Goal: Information Seeking & Learning: Understand process/instructions

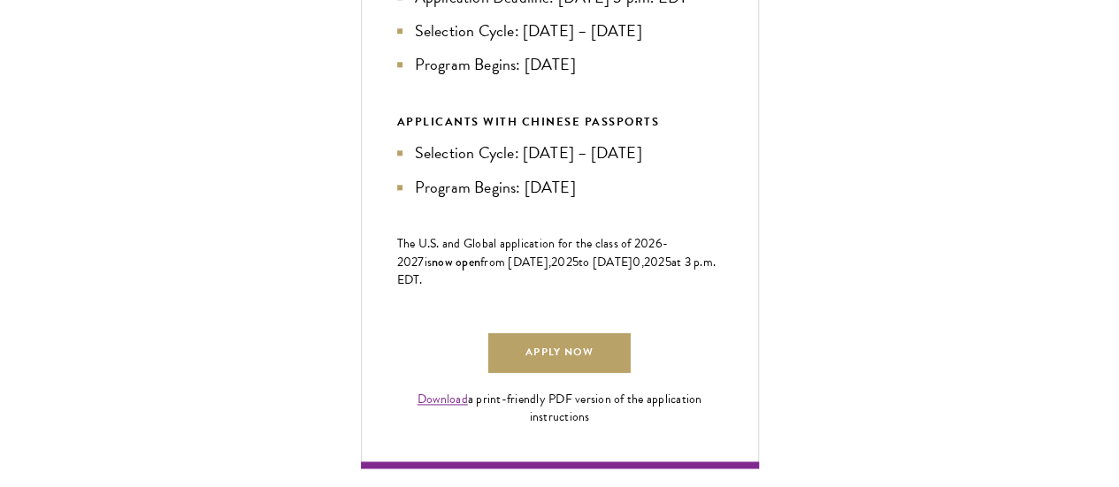
scroll to position [1036, 0]
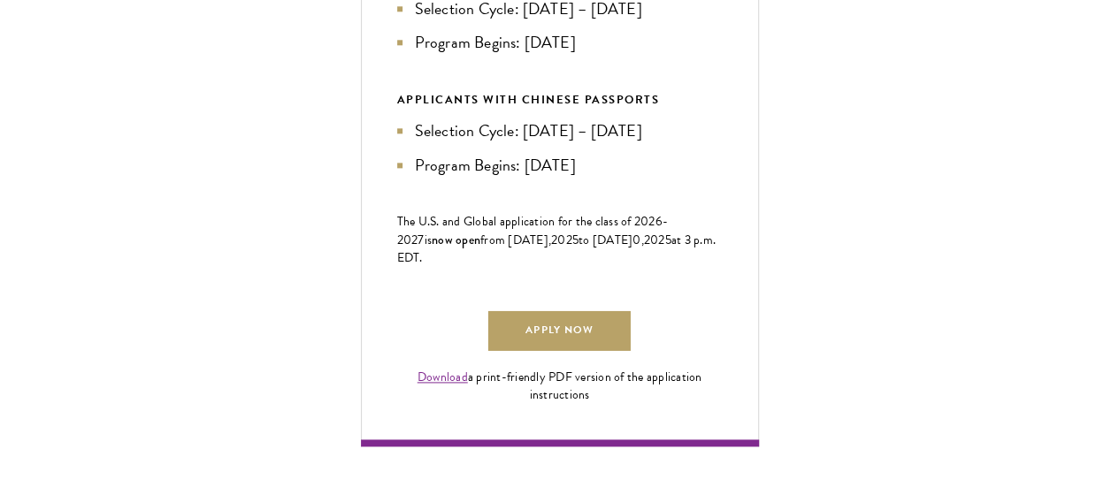
drag, startPoint x: 311, startPoint y: 206, endPoint x: 387, endPoint y: 378, distance: 187.7
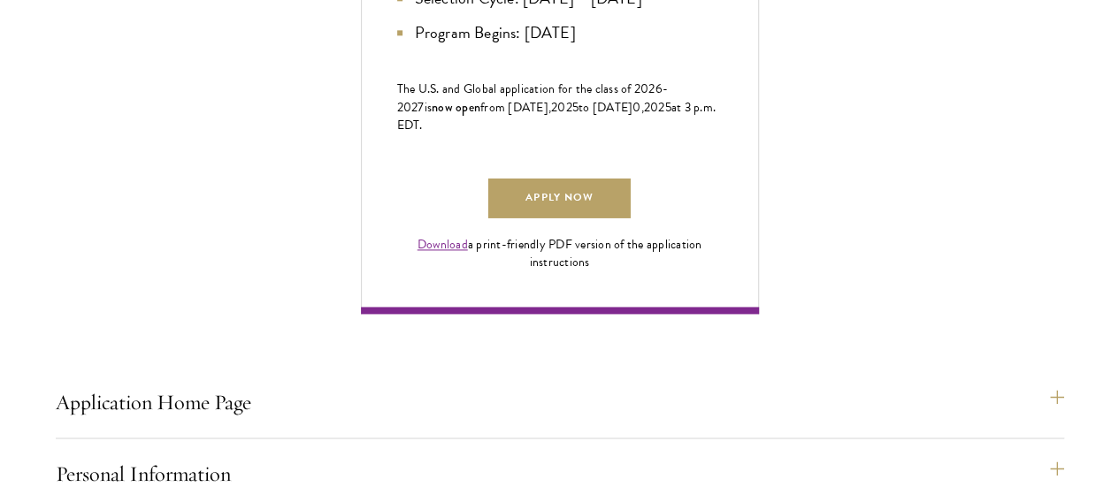
scroll to position [1080, 0]
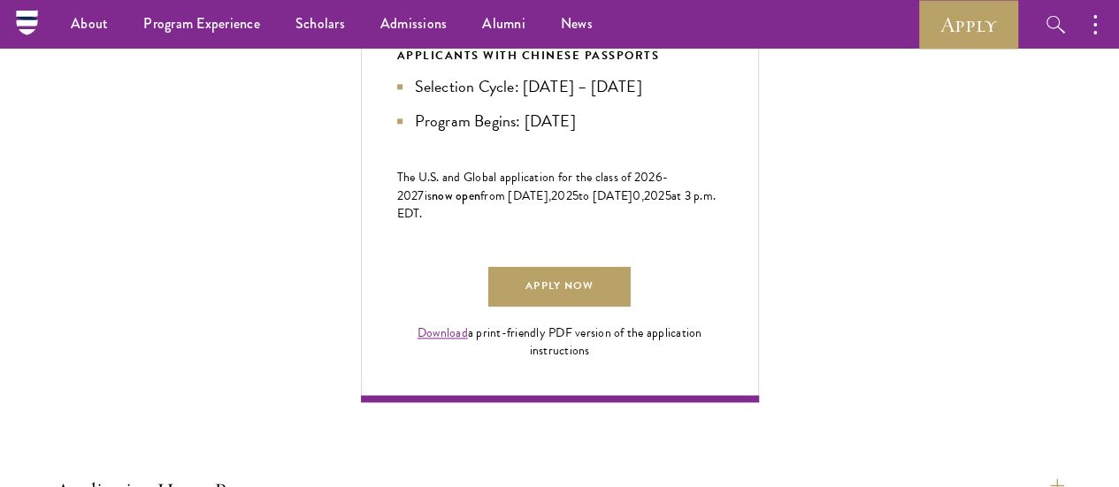
drag, startPoint x: 200, startPoint y: 220, endPoint x: 290, endPoint y: 353, distance: 160.5
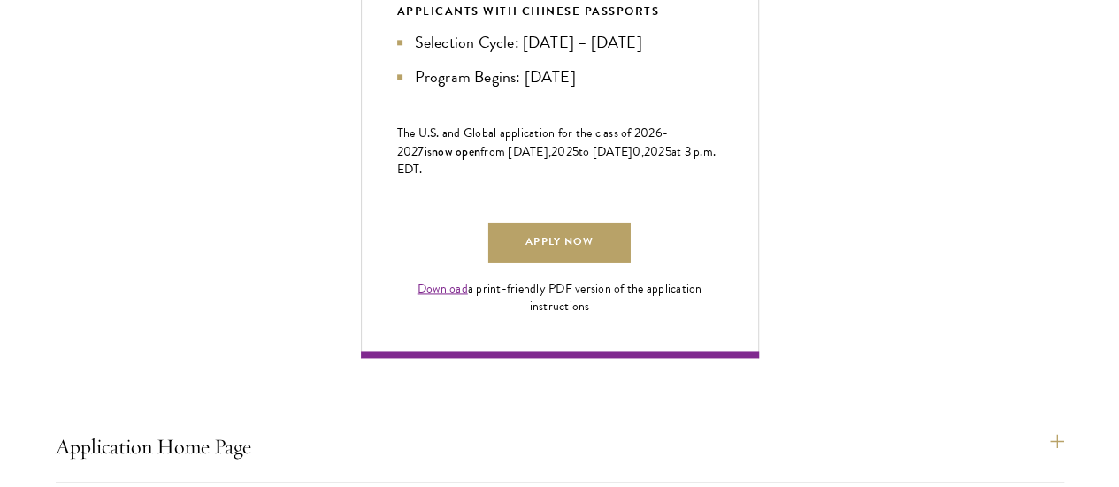
scroll to position [1146, 0]
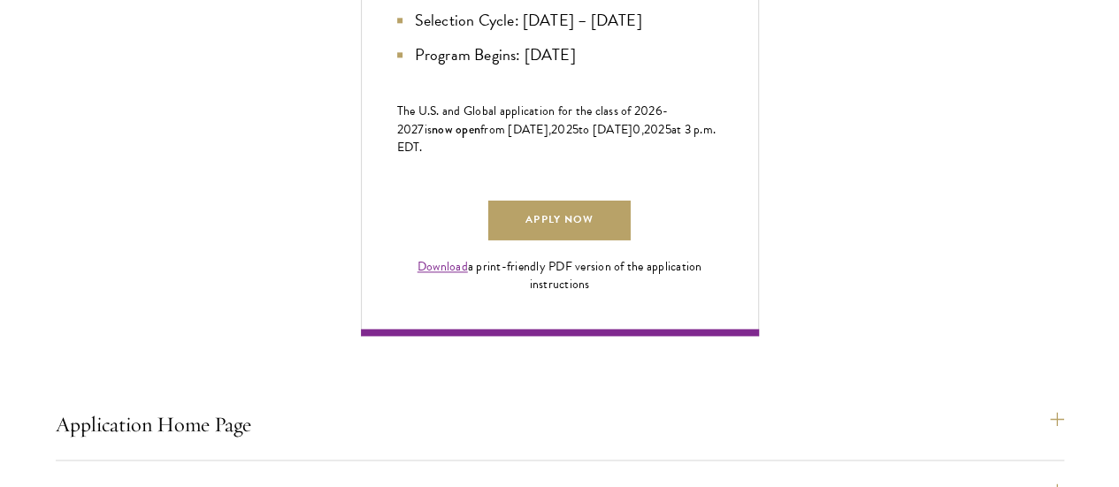
drag, startPoint x: 239, startPoint y: 310, endPoint x: 450, endPoint y: 313, distance: 211.5
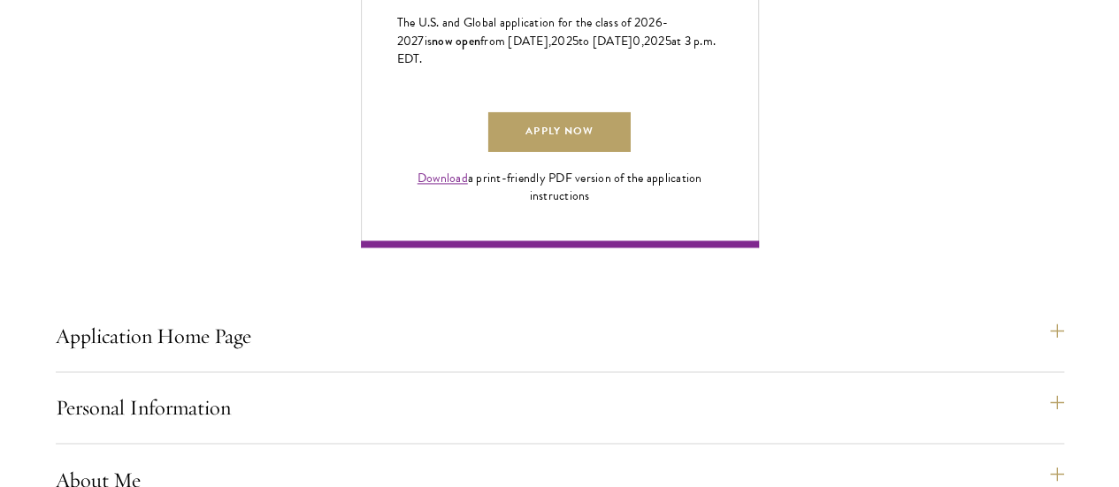
scroll to position [1257, 0]
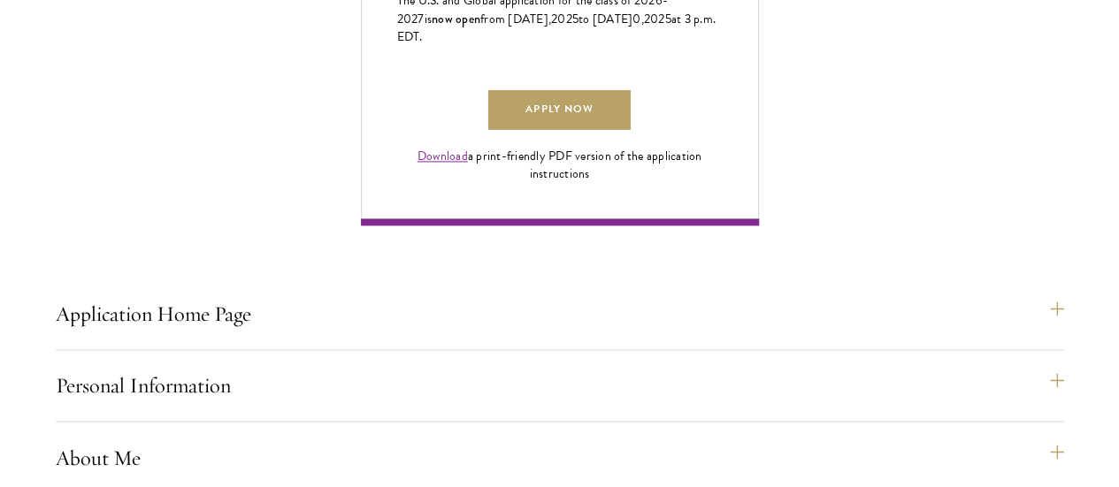
drag, startPoint x: 264, startPoint y: 276, endPoint x: 455, endPoint y: 270, distance: 191.2
drag, startPoint x: 246, startPoint y: 297, endPoint x: 442, endPoint y: 386, distance: 215.4
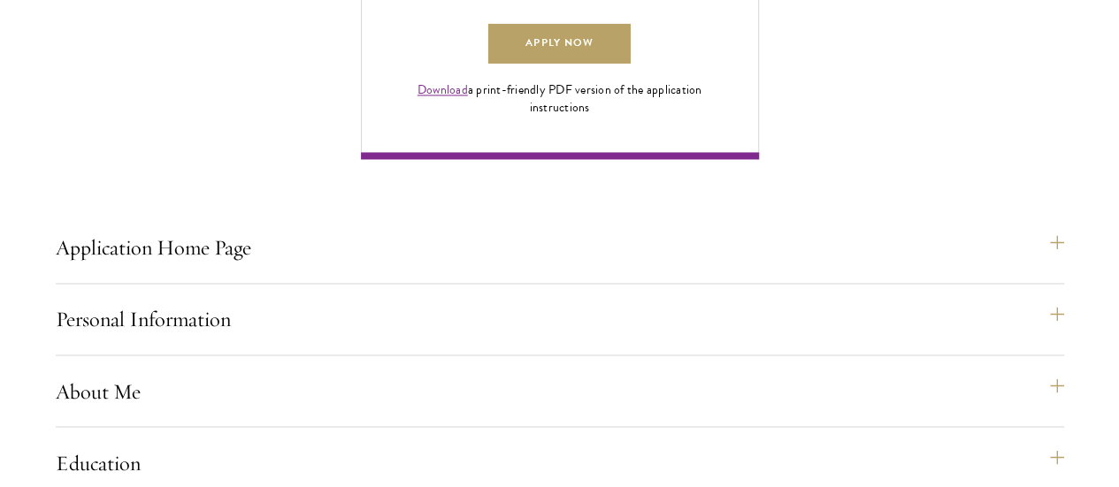
scroll to position [1368, 0]
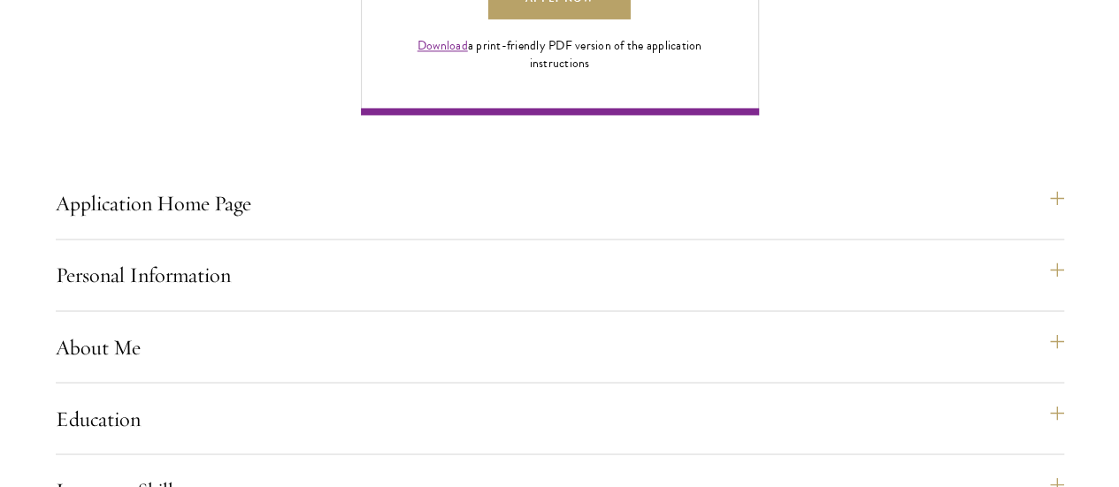
drag, startPoint x: 216, startPoint y: 301, endPoint x: 432, endPoint y: 298, distance: 215.9
drag, startPoint x: 200, startPoint y: 290, endPoint x: 356, endPoint y: 289, distance: 155.7
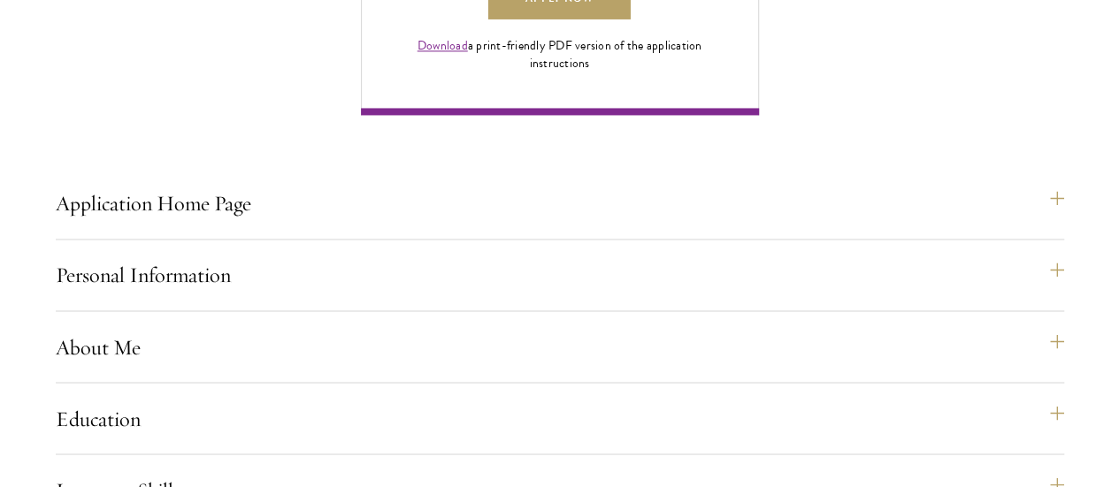
drag, startPoint x: 410, startPoint y: 290, endPoint x: 339, endPoint y: 295, distance: 70.9
drag, startPoint x: 230, startPoint y: 322, endPoint x: 387, endPoint y: 319, distance: 157.5
drag, startPoint x: 182, startPoint y: 335, endPoint x: 347, endPoint y: 333, distance: 164.6
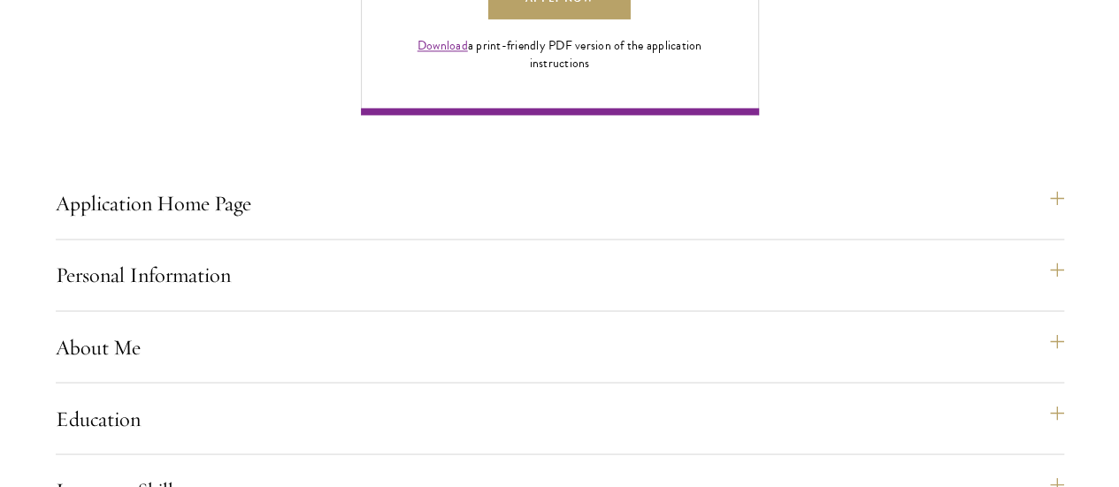
drag, startPoint x: 380, startPoint y: 333, endPoint x: 425, endPoint y: 340, distance: 44.7
drag, startPoint x: 178, startPoint y: 341, endPoint x: 435, endPoint y: 348, distance: 257.5
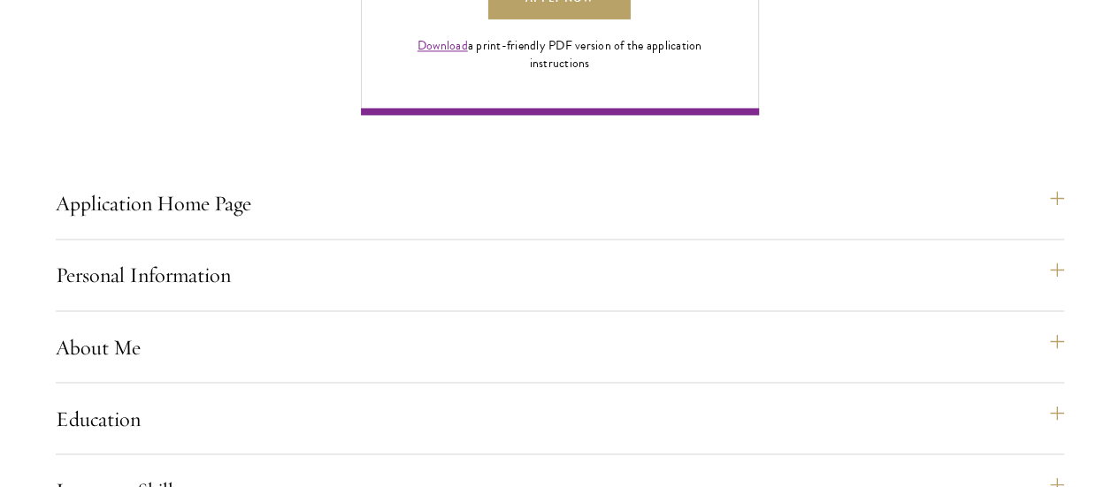
drag, startPoint x: 324, startPoint y: 365, endPoint x: 390, endPoint y: 369, distance: 66.4
drag, startPoint x: 191, startPoint y: 367, endPoint x: 391, endPoint y: 373, distance: 200.0
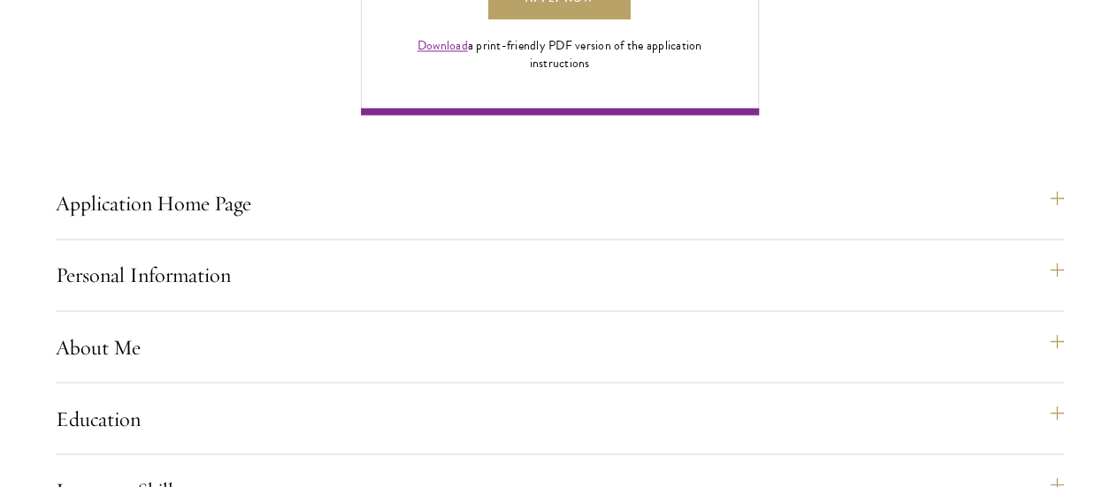
drag, startPoint x: 189, startPoint y: 387, endPoint x: 332, endPoint y: 392, distance: 142.5
drag, startPoint x: 412, startPoint y: 391, endPoint x: 462, endPoint y: 382, distance: 50.3
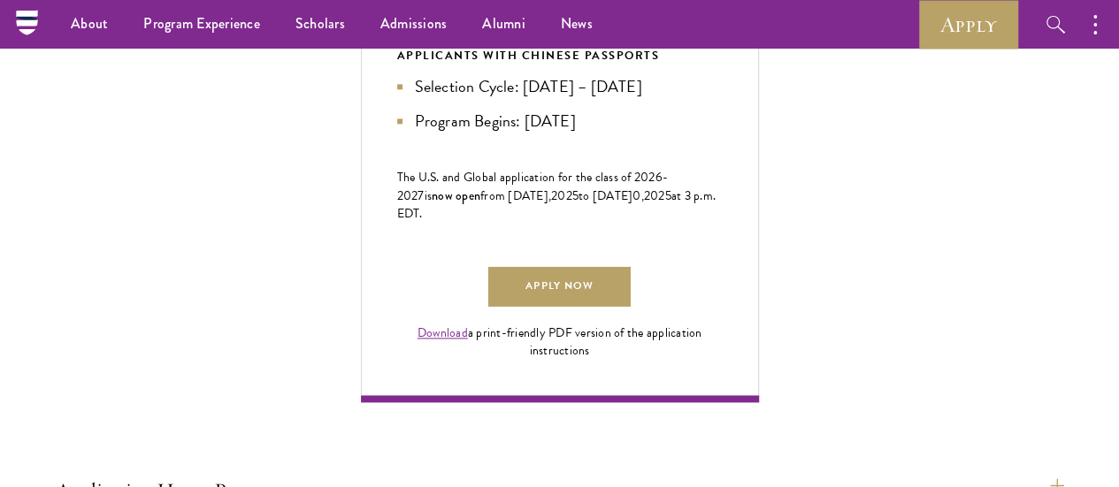
scroll to position [1058, 0]
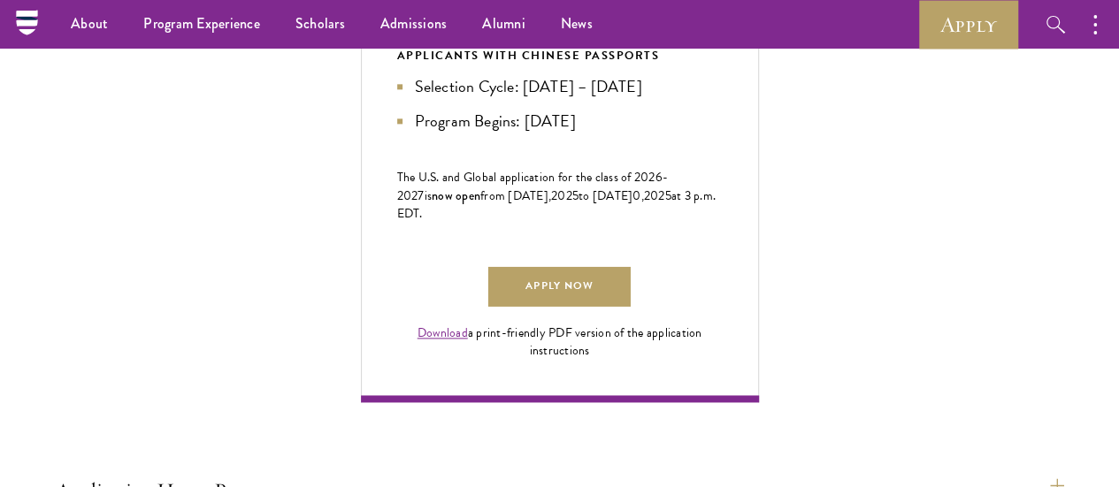
scroll to position [1124, 0]
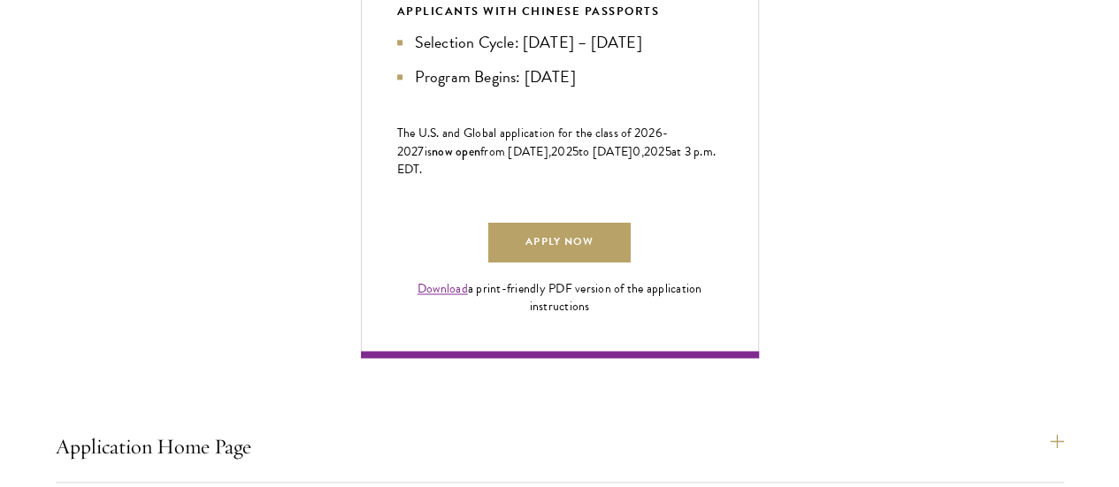
drag, startPoint x: 304, startPoint y: 241, endPoint x: 390, endPoint y: 360, distance: 146.3
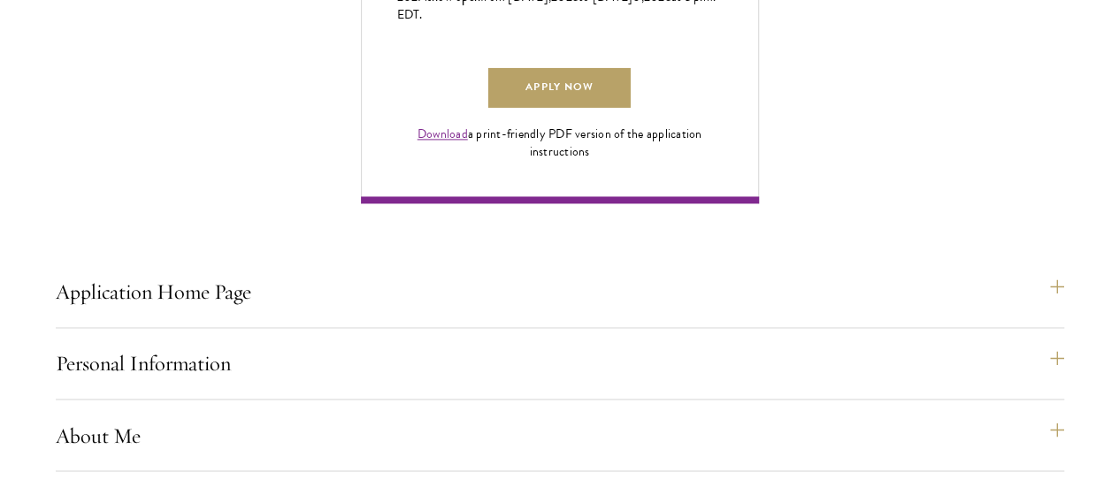
scroll to position [1390, 0]
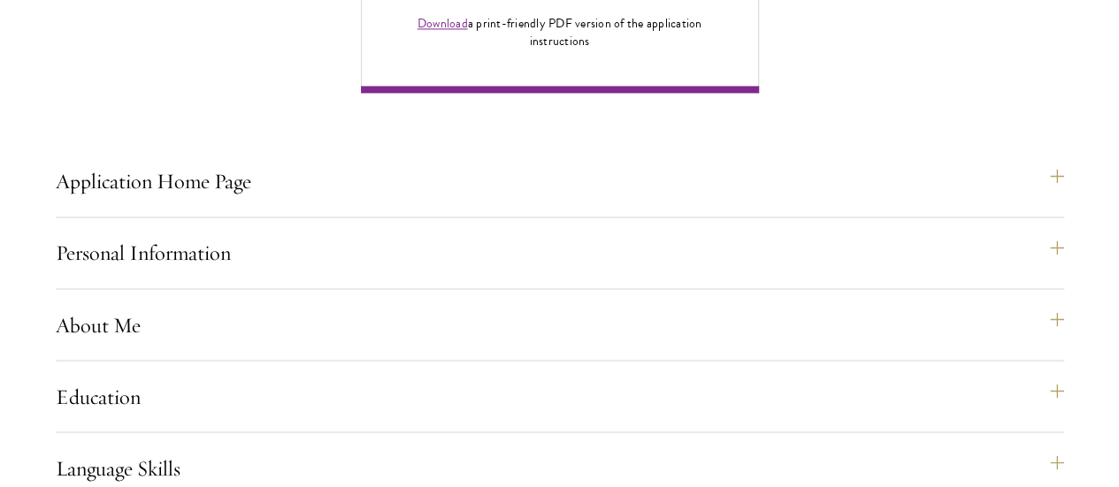
drag, startPoint x: 299, startPoint y: 261, endPoint x: 399, endPoint y: 270, distance: 100.4
drag, startPoint x: 158, startPoint y: 309, endPoint x: 290, endPoint y: 317, distance: 132.0
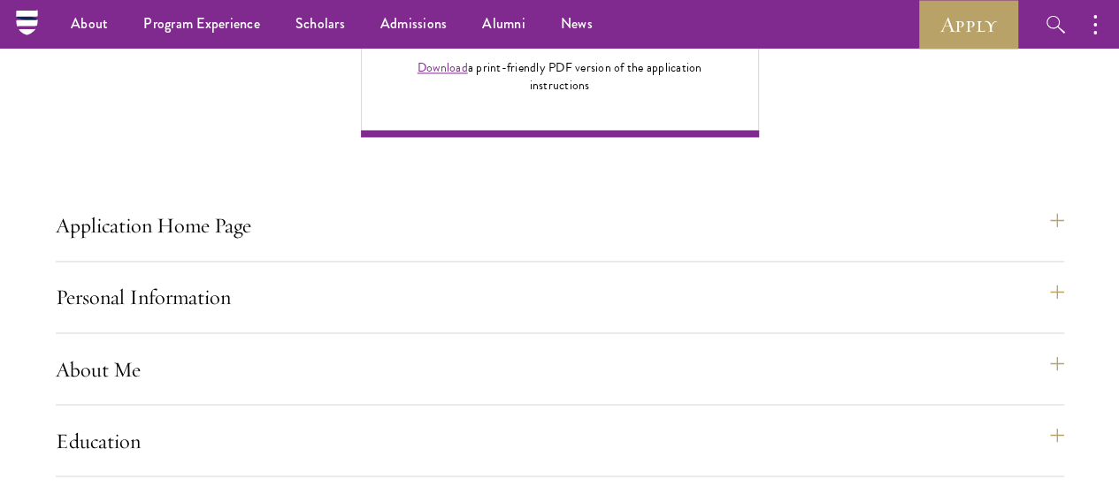
scroll to position [1146, 0]
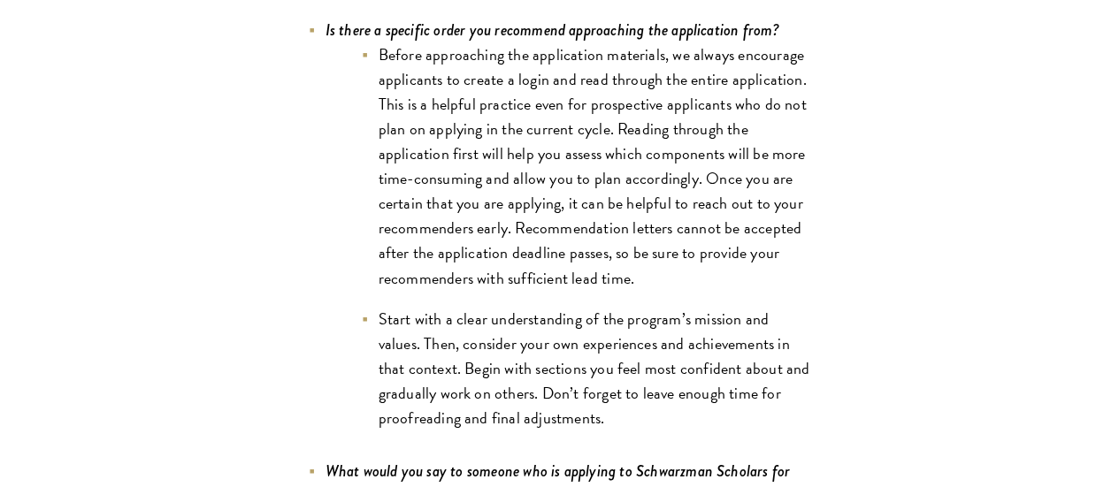
scroll to position [5861, 0]
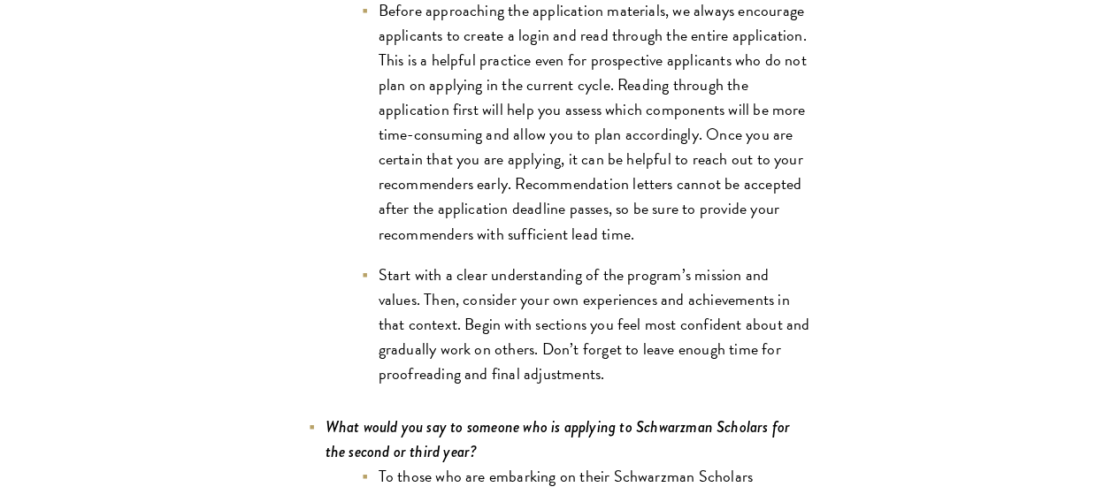
drag, startPoint x: 432, startPoint y: 295, endPoint x: 525, endPoint y: 296, distance: 93.8
drag, startPoint x: 428, startPoint y: 320, endPoint x: 476, endPoint y: 322, distance: 47.8
drag, startPoint x: 361, startPoint y: 332, endPoint x: 474, endPoint y: 336, distance: 113.3
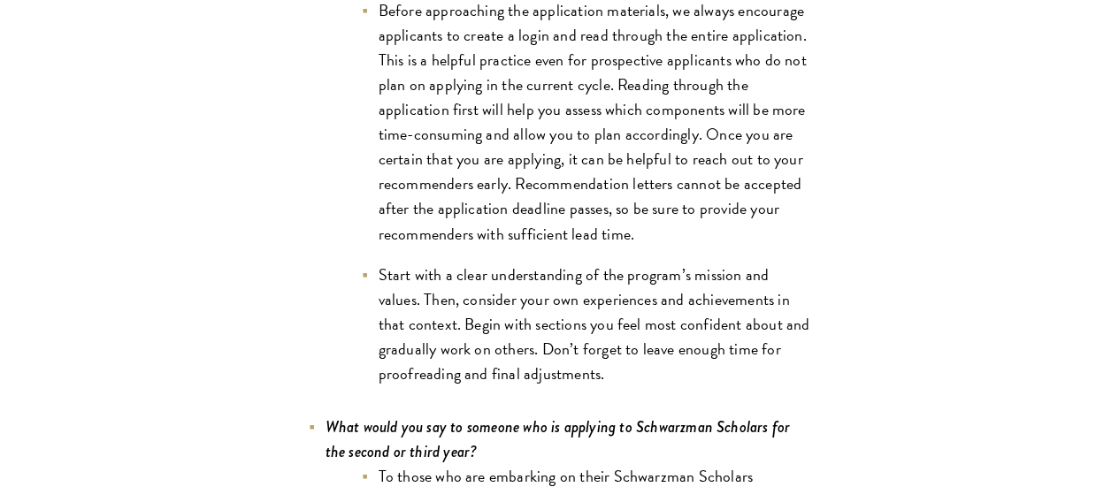
drag, startPoint x: 373, startPoint y: 352, endPoint x: 481, endPoint y: 365, distance: 108.7
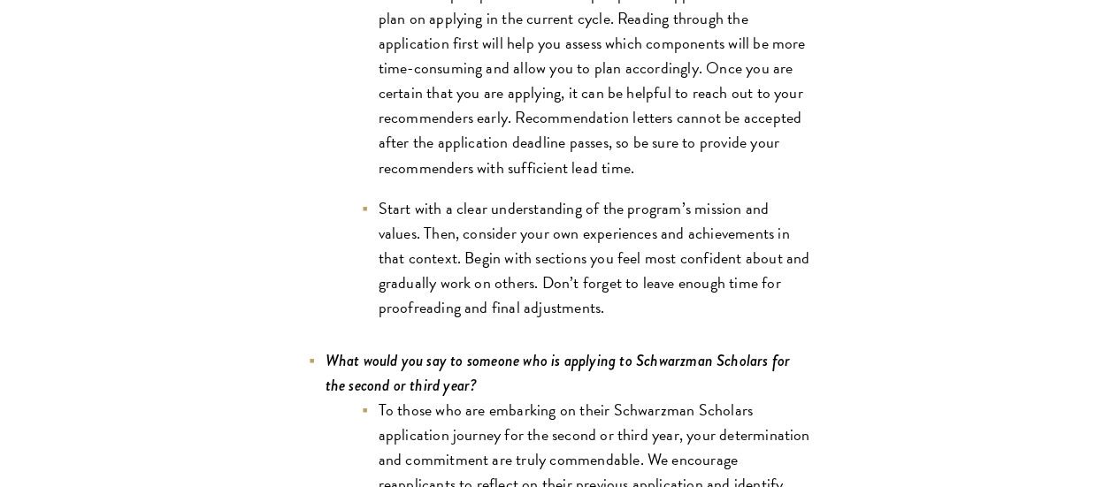
scroll to position [5949, 0]
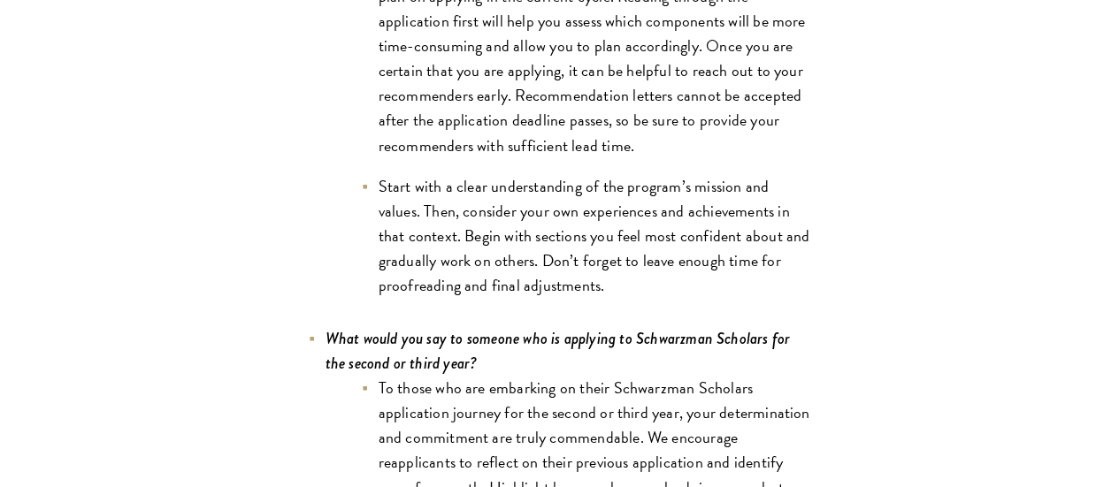
drag, startPoint x: 349, startPoint y: 323, endPoint x: 495, endPoint y: 328, distance: 146.9
drag, startPoint x: 439, startPoint y: 355, endPoint x: 556, endPoint y: 361, distance: 116.9
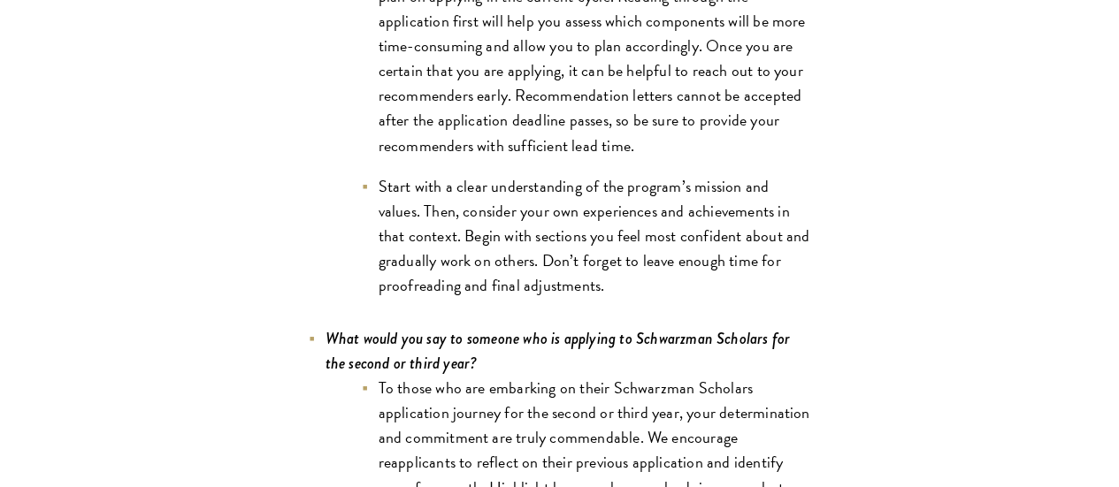
drag, startPoint x: 372, startPoint y: 371, endPoint x: 467, endPoint y: 380, distance: 96.0
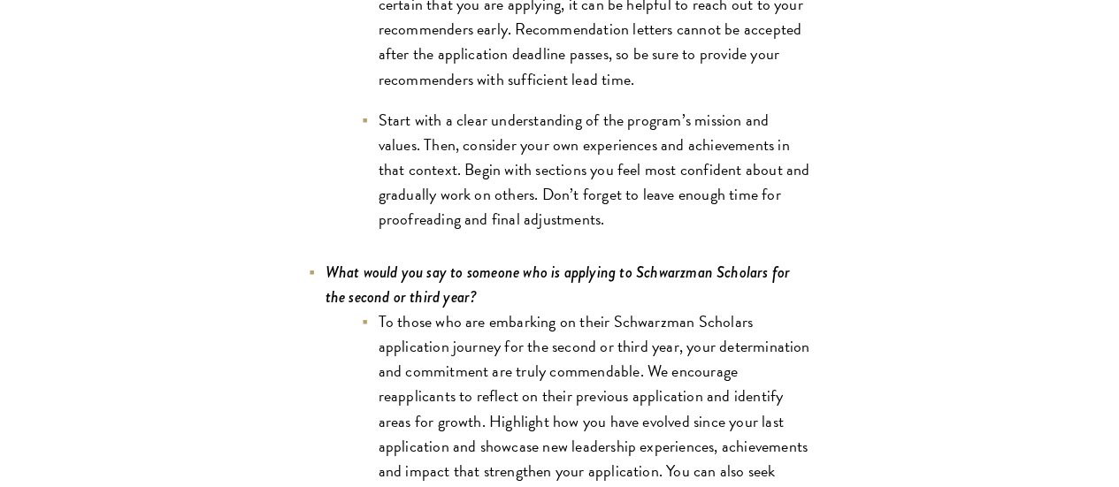
scroll to position [6037, 0]
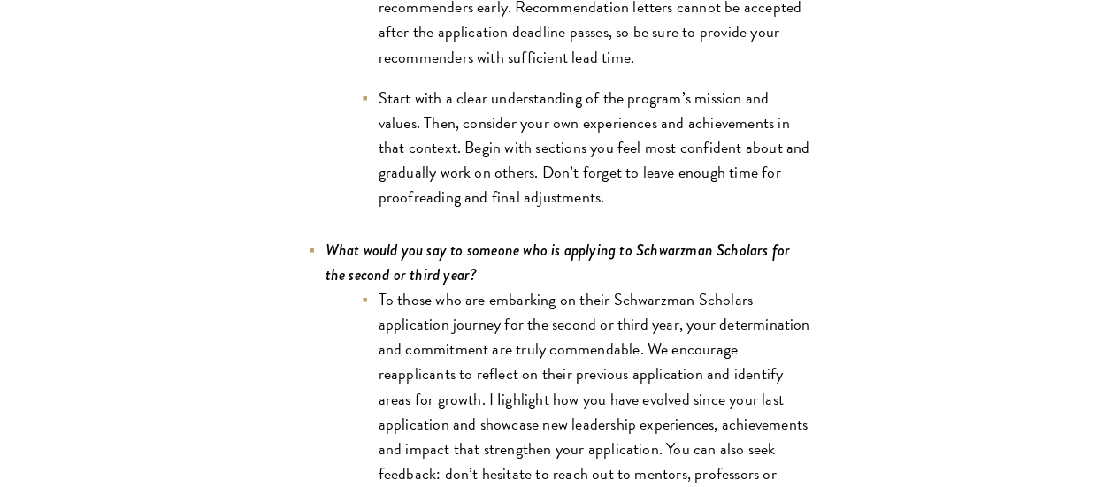
drag, startPoint x: 387, startPoint y: 361, endPoint x: 435, endPoint y: 368, distance: 49.2
drag, startPoint x: 516, startPoint y: 376, endPoint x: 433, endPoint y: 372, distance: 82.3
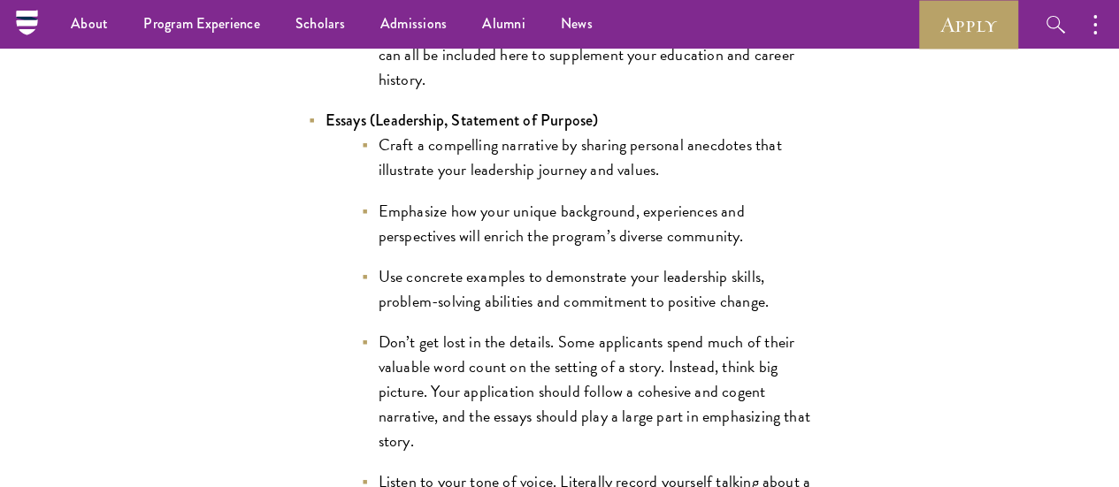
scroll to position [1902, 0]
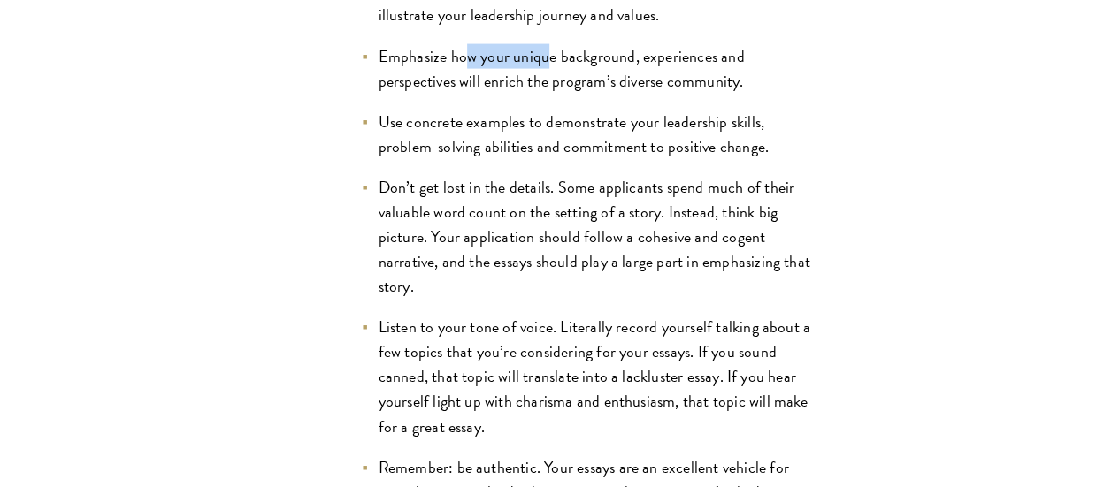
drag, startPoint x: 355, startPoint y: 181, endPoint x: 446, endPoint y: 178, distance: 91.2
click at [446, 94] on li "Emphasize how your unique background, experiences and perspectives will enrich …" at bounding box center [586, 69] width 451 height 50
drag, startPoint x: 311, startPoint y: 212, endPoint x: 441, endPoint y: 203, distance: 129.5
click at [441, 94] on li "Emphasize how your unique background, experiences and perspectives will enrich …" at bounding box center [586, 69] width 451 height 50
drag, startPoint x: 330, startPoint y: 257, endPoint x: 423, endPoint y: 250, distance: 93.2
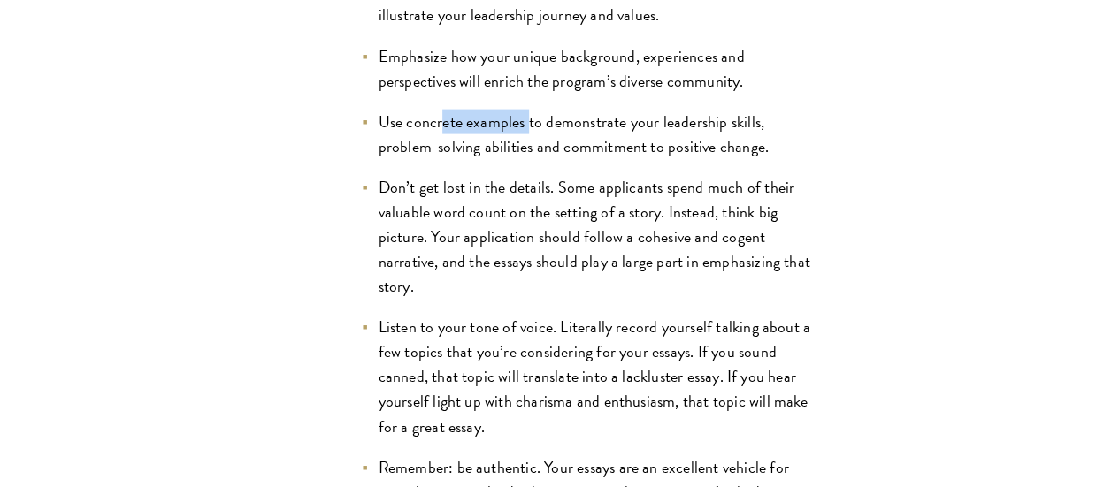
click at [423, 159] on li "Use concrete examples to demonstrate your leadership skills, problem-solving ab…" at bounding box center [586, 135] width 451 height 50
drag, startPoint x: 361, startPoint y: 280, endPoint x: 462, endPoint y: 283, distance: 100.9
click at [462, 159] on li "Use concrete examples to demonstrate your leadership skills, problem-solving ab…" at bounding box center [586, 135] width 451 height 50
click at [382, 299] on li "Don’t get lost in the details. Some applicants spend much of their valuable wor…" at bounding box center [586, 237] width 451 height 124
drag, startPoint x: 400, startPoint y: 341, endPoint x: 498, endPoint y: 343, distance: 98.2
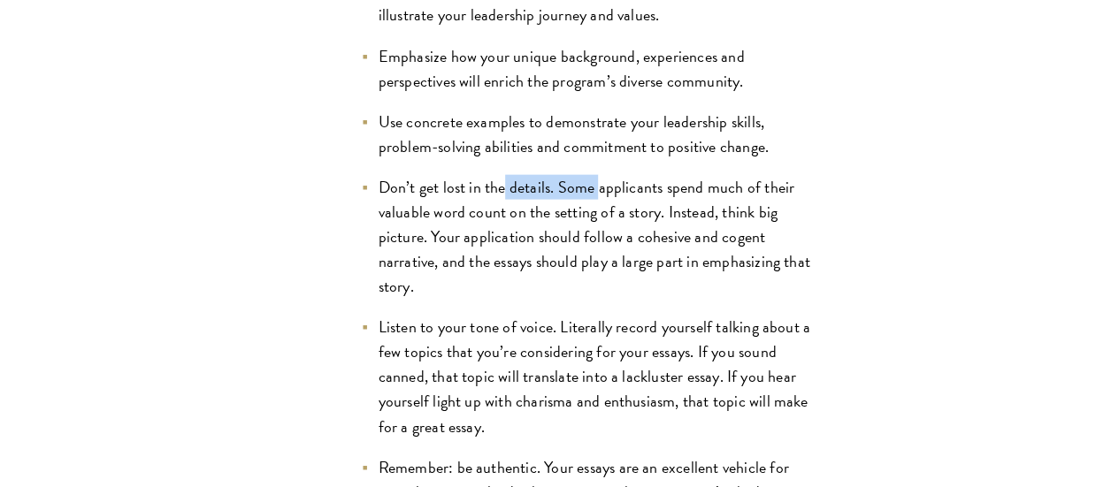
click at [498, 299] on li "Don’t get lost in the details. Some applicants spend much of their valuable wor…" at bounding box center [586, 237] width 451 height 124
drag, startPoint x: 372, startPoint y: 399, endPoint x: 434, endPoint y: 401, distance: 62.8
click at [434, 299] on li "Don’t get lost in the details. Some applicants spend much of their valuable wor…" at bounding box center [586, 237] width 451 height 124
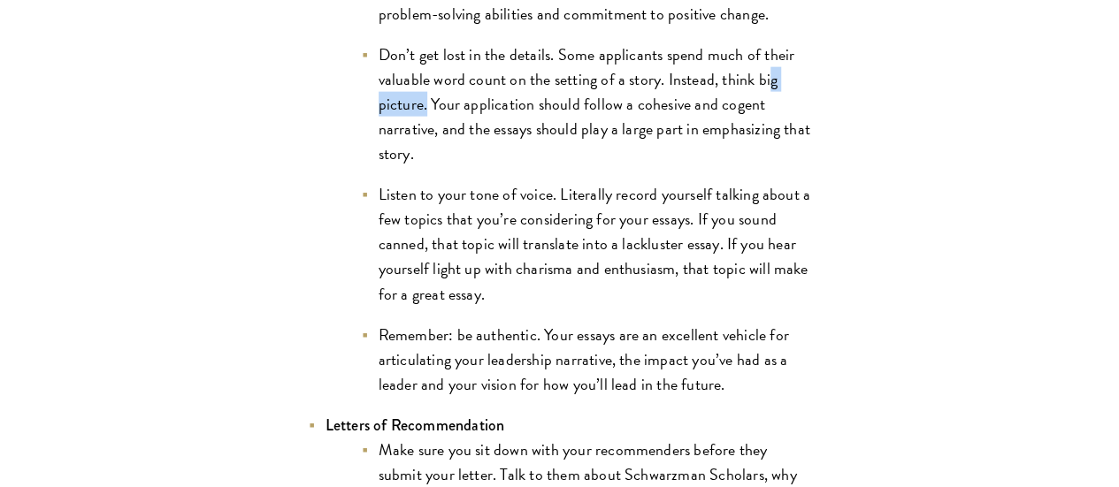
scroll to position [2079, 0]
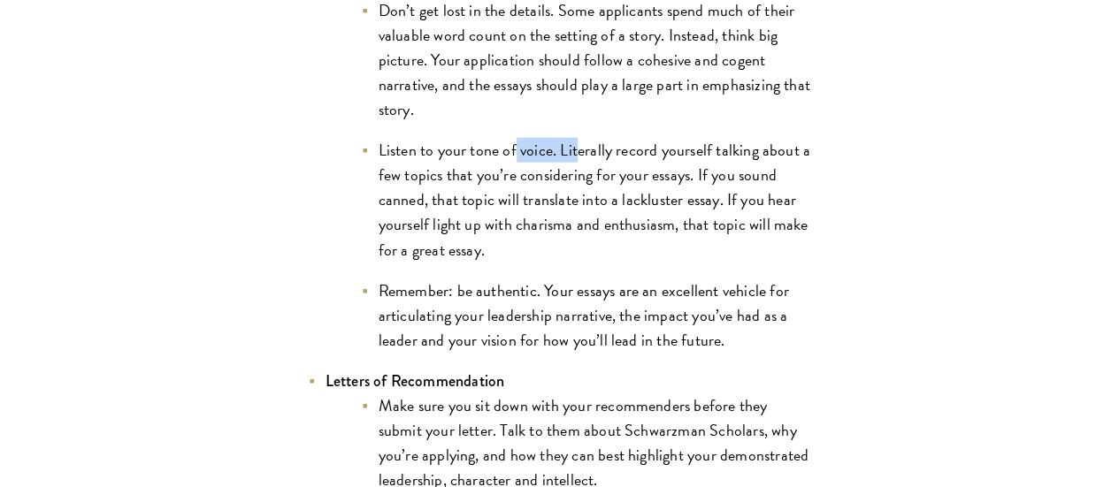
drag, startPoint x: 410, startPoint y: 315, endPoint x: 478, endPoint y: 310, distance: 68.3
click at [478, 262] on li "Listen to your tone of voice. Literally record yourself talking about a few top…" at bounding box center [586, 200] width 451 height 124
drag, startPoint x: 370, startPoint y: 164, endPoint x: 522, endPoint y: 152, distance: 152.6
click at [522, 122] on li "Don’t get lost in the details. Some applicants spend much of their valuable wor…" at bounding box center [586, 60] width 451 height 124
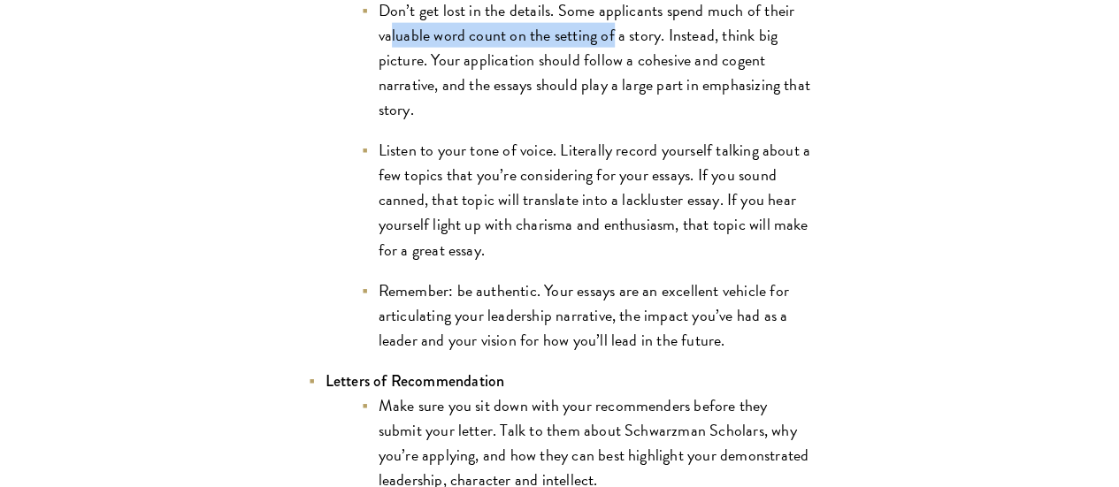
drag, startPoint x: 332, startPoint y: 190, endPoint x: 564, endPoint y: 192, distance: 232.7
click at [564, 122] on li "Don’t get lost in the details. Some applicants spend much of their valuable wor…" at bounding box center [586, 60] width 451 height 124
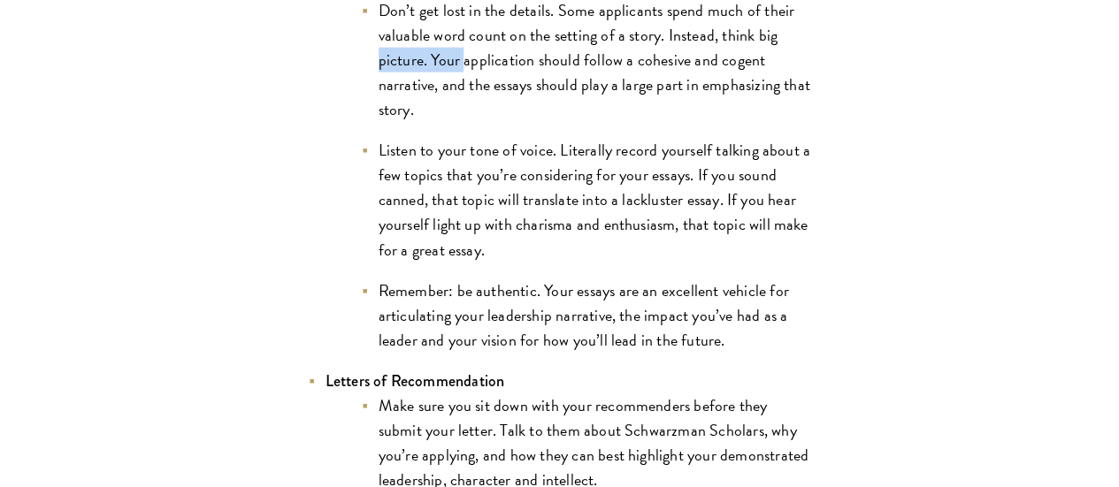
drag, startPoint x: 380, startPoint y: 218, endPoint x: 472, endPoint y: 214, distance: 92.1
click at [472, 122] on li "Don’t get lost in the details. Some applicants spend much of their valuable wor…" at bounding box center [586, 60] width 451 height 124
drag, startPoint x: 354, startPoint y: 249, endPoint x: 482, endPoint y: 246, distance: 128.3
click at [482, 122] on li "Don’t get lost in the details. Some applicants spend much of their valuable wor…" at bounding box center [586, 60] width 451 height 124
click at [382, 122] on li "Don’t get lost in the details. Some applicants spend much of their valuable wor…" at bounding box center [586, 60] width 451 height 124
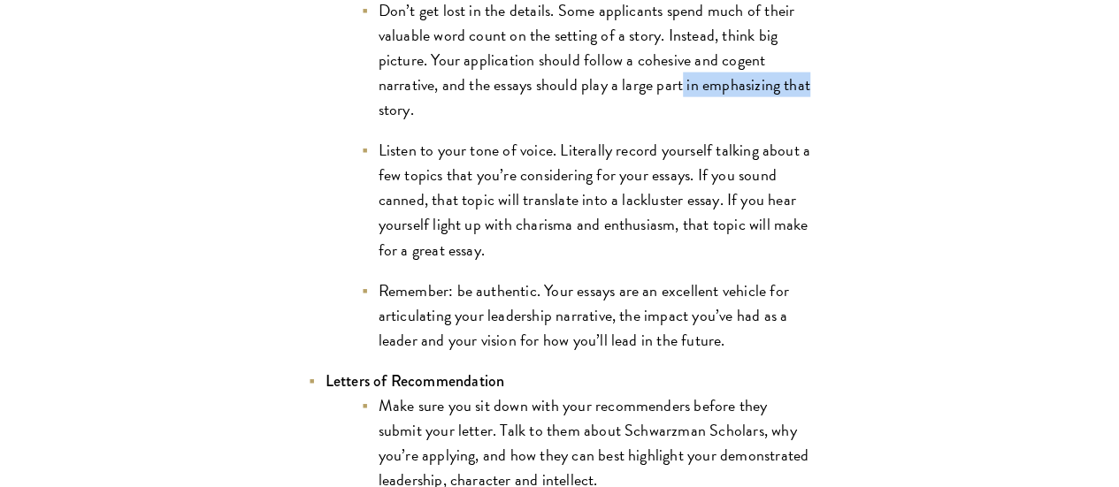
drag, startPoint x: 329, startPoint y: 272, endPoint x: 460, endPoint y: 270, distance: 130.9
click at [460, 122] on li "Don’t get lost in the details. Some applicants spend much of their valuable wor…" at bounding box center [586, 60] width 451 height 124
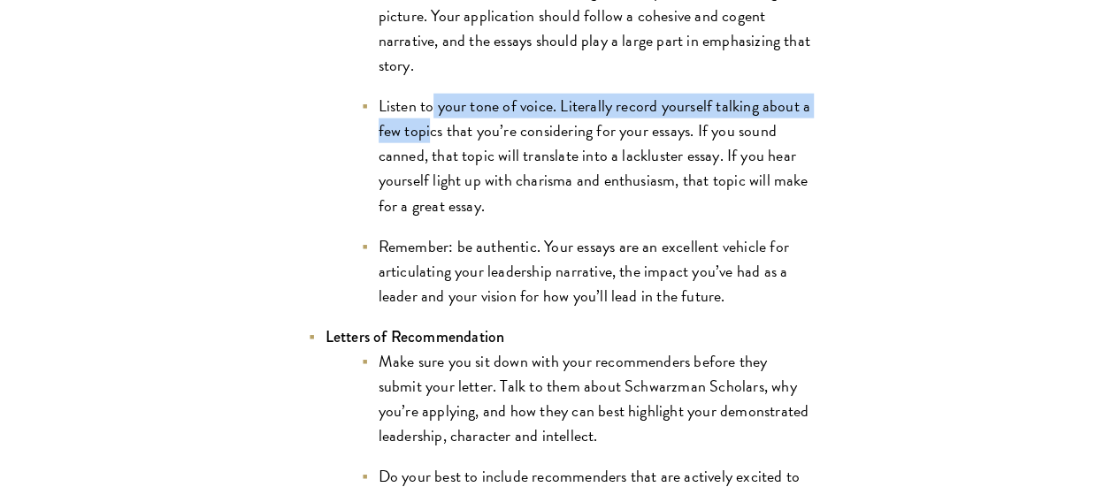
drag, startPoint x: 324, startPoint y: 276, endPoint x: 424, endPoint y: 282, distance: 100.2
click at [424, 218] on li "Listen to your tone of voice. Literally record yourself talking about a few top…" at bounding box center [586, 156] width 451 height 124
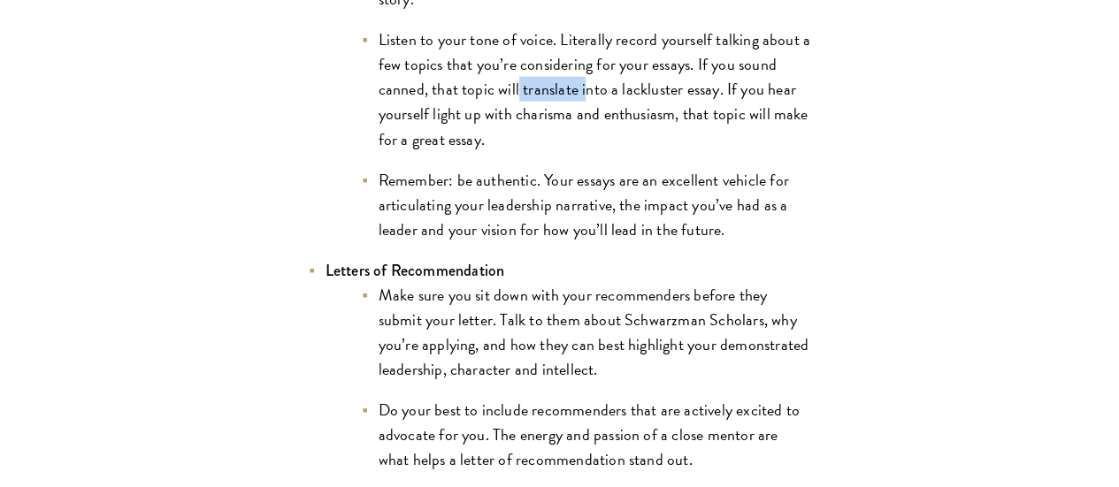
drag, startPoint x: 547, startPoint y: 256, endPoint x: 620, endPoint y: 254, distance: 73.4
click at [620, 151] on li "Listen to your tone of voice. Literally record yourself talking about a few top…" at bounding box center [586, 89] width 451 height 124
drag, startPoint x: 391, startPoint y: 285, endPoint x: 478, endPoint y: 283, distance: 86.7
click at [478, 151] on li "Listen to your tone of voice. Literally record yourself talking about a few top…" at bounding box center [586, 89] width 451 height 124
drag, startPoint x: 440, startPoint y: 299, endPoint x: 464, endPoint y: 298, distance: 23.9
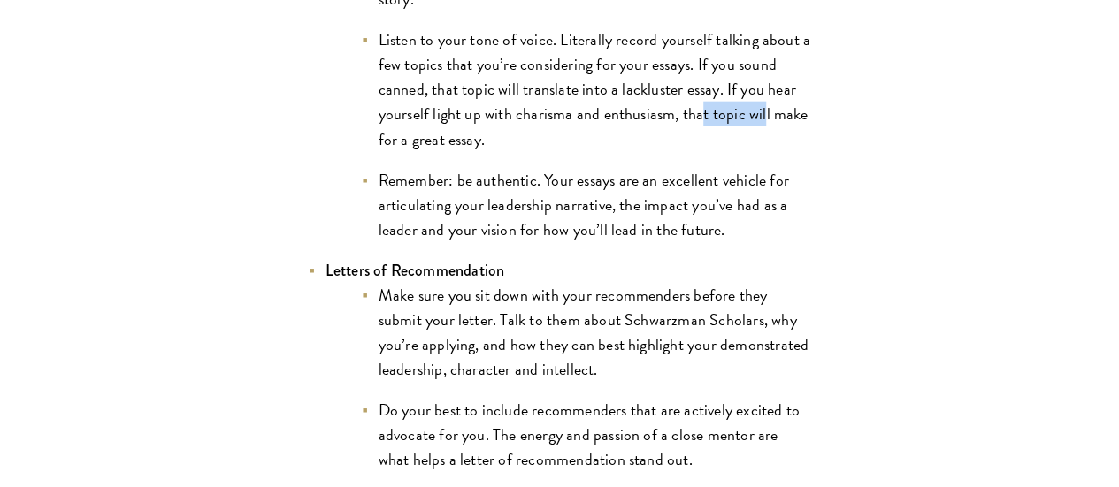
click at [464, 151] on li "Listen to your tone of voice. Literally record yourself talking about a few top…" at bounding box center [586, 89] width 451 height 124
drag, startPoint x: 527, startPoint y: 305, endPoint x: 648, endPoint y: 307, distance: 120.3
click at [648, 151] on li "Listen to your tone of voice. Literally record yourself talking about a few top…" at bounding box center [586, 89] width 451 height 124
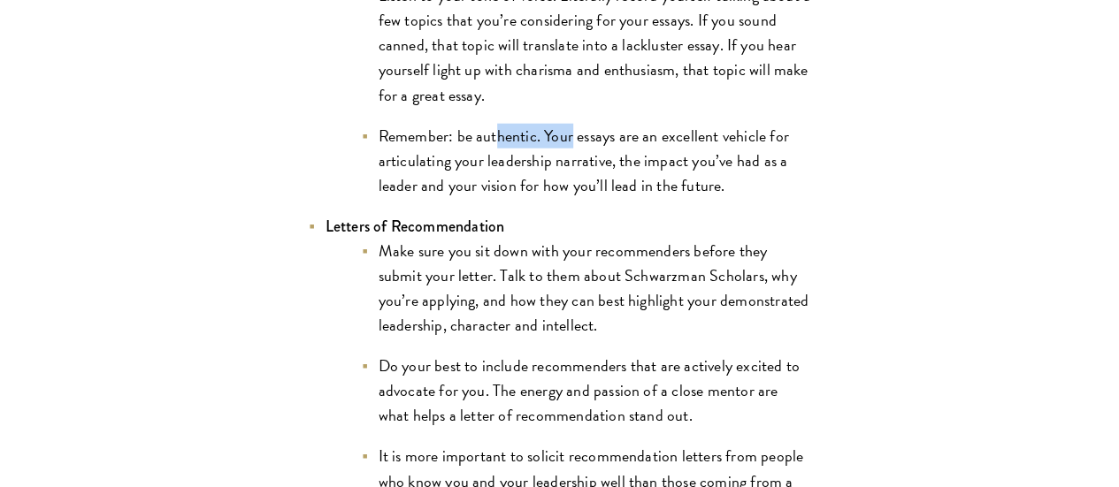
drag, startPoint x: 390, startPoint y: 305, endPoint x: 471, endPoint y: 302, distance: 80.6
click at [471, 198] on li "Remember: be authentic. Your essays are an excellent vehicle for articulating y…" at bounding box center [586, 161] width 451 height 74
click at [433, 198] on li "Remember: be authentic. Your essays are an excellent vehicle for articulating y…" at bounding box center [586, 161] width 451 height 74
drag, startPoint x: 464, startPoint y: 326, endPoint x: 540, endPoint y: 325, distance: 77.0
click at [540, 198] on li "Remember: be authentic. Your essays are an excellent vehicle for articulating y…" at bounding box center [586, 161] width 451 height 74
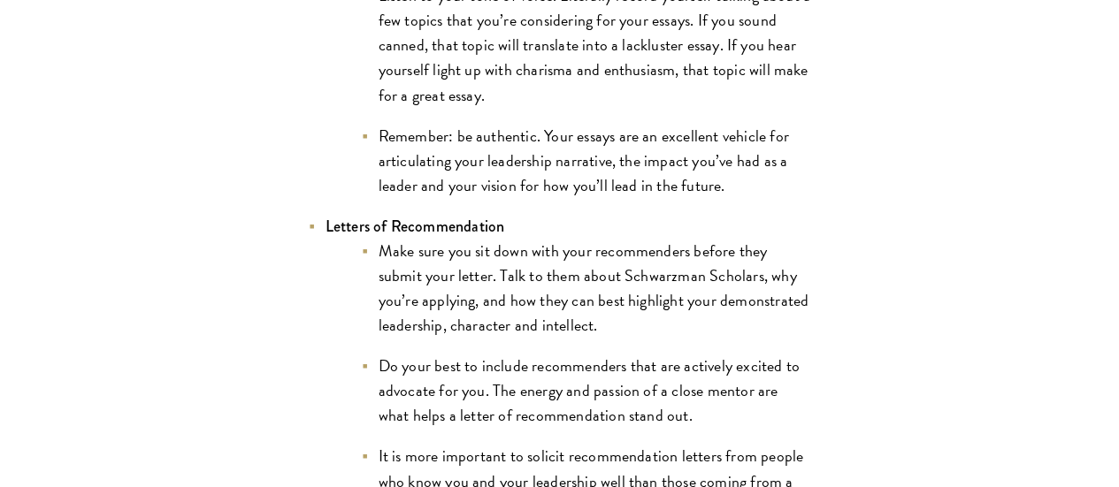
click at [394, 198] on li "Remember: be authentic. Your essays are an excellent vehicle for articulating y…" at bounding box center [586, 161] width 451 height 74
drag, startPoint x: 474, startPoint y: 356, endPoint x: 583, endPoint y: 356, distance: 108.8
click at [584, 198] on li "Remember: be authentic. Your essays are an excellent vehicle for articulating y…" at bounding box center [586, 161] width 451 height 74
click at [510, 198] on li "Remember: be authentic. Your essays are an excellent vehicle for articulating y…" at bounding box center [586, 161] width 451 height 74
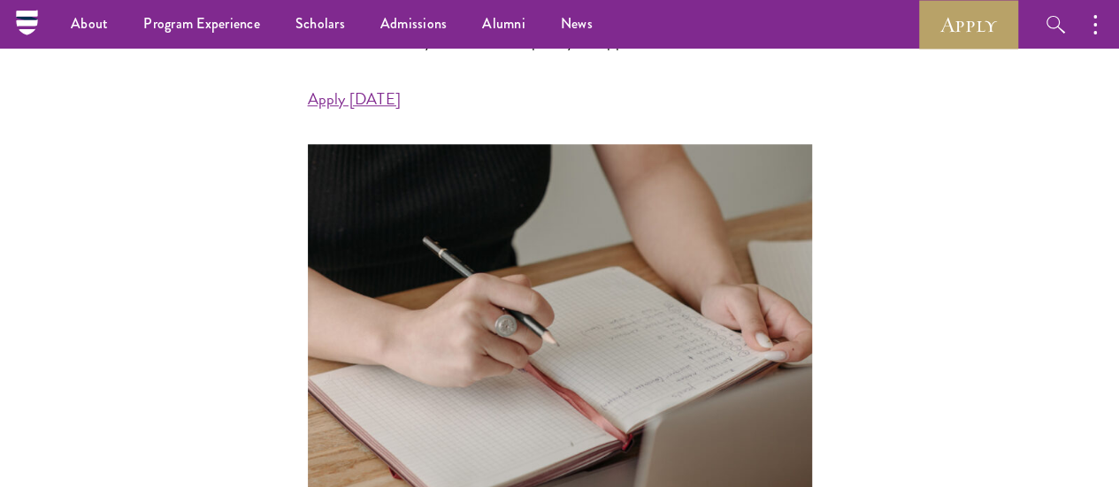
scroll to position [487, 0]
